Goal: Task Accomplishment & Management: Manage account settings

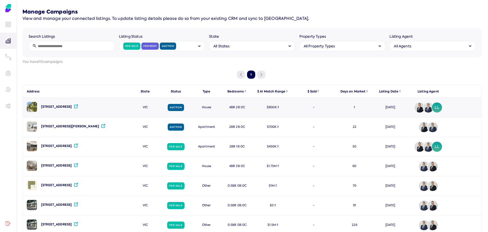
click at [72, 106] on div "[STREET_ADDRESS]" at bounding box center [56, 107] width 31 height 4
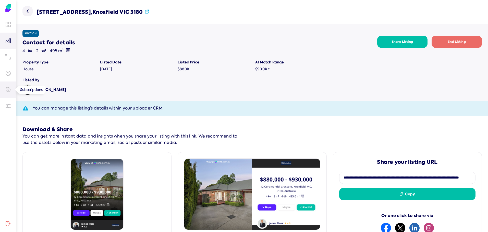
click at [9, 94] on link at bounding box center [8, 90] width 16 height 16
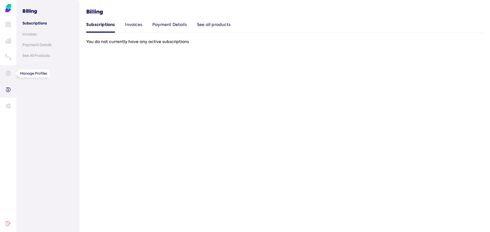
click at [5, 75] on link at bounding box center [8, 73] width 16 height 16
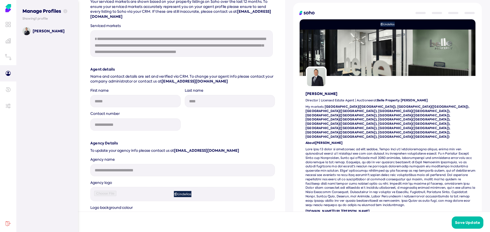
scroll to position [431, 0]
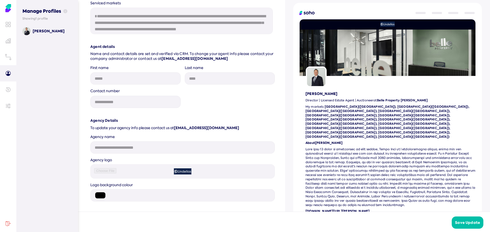
click at [183, 170] on img at bounding box center [182, 172] width 33 height 6
click at [172, 173] on img at bounding box center [182, 172] width 33 height 6
click at [183, 171] on img at bounding box center [182, 172] width 33 height 6
click at [184, 172] on img at bounding box center [182, 172] width 33 height 6
click at [184, 173] on img at bounding box center [182, 172] width 33 height 6
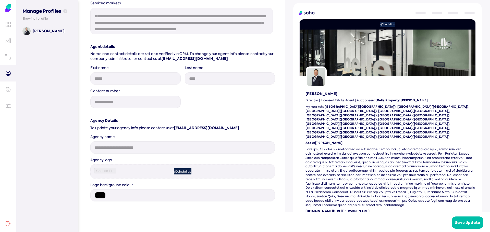
click at [183, 172] on img at bounding box center [182, 172] width 33 height 6
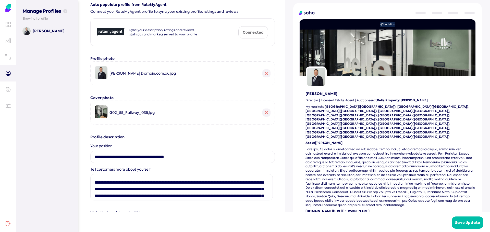
scroll to position [0, 0]
